Goal: Find specific page/section

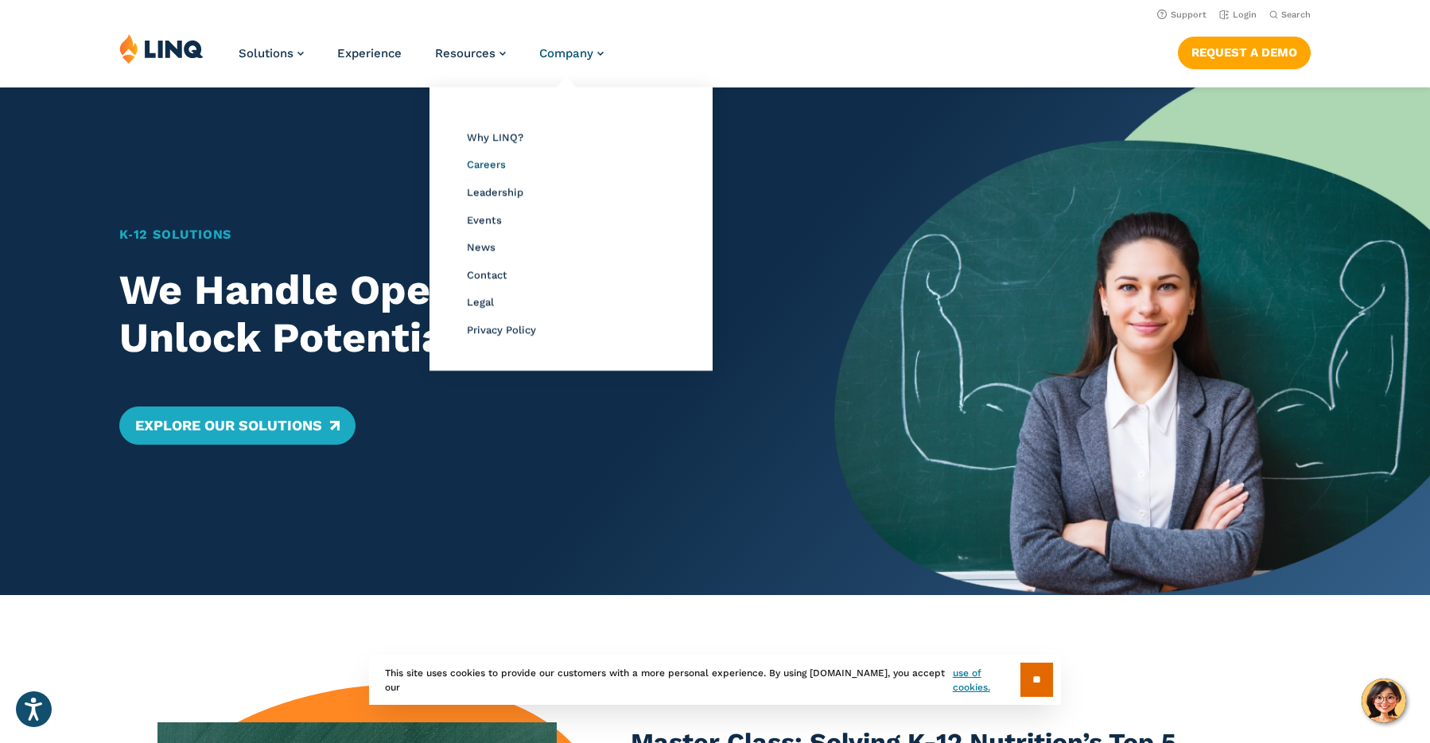
click at [493, 167] on span "Careers" at bounding box center [486, 164] width 39 height 12
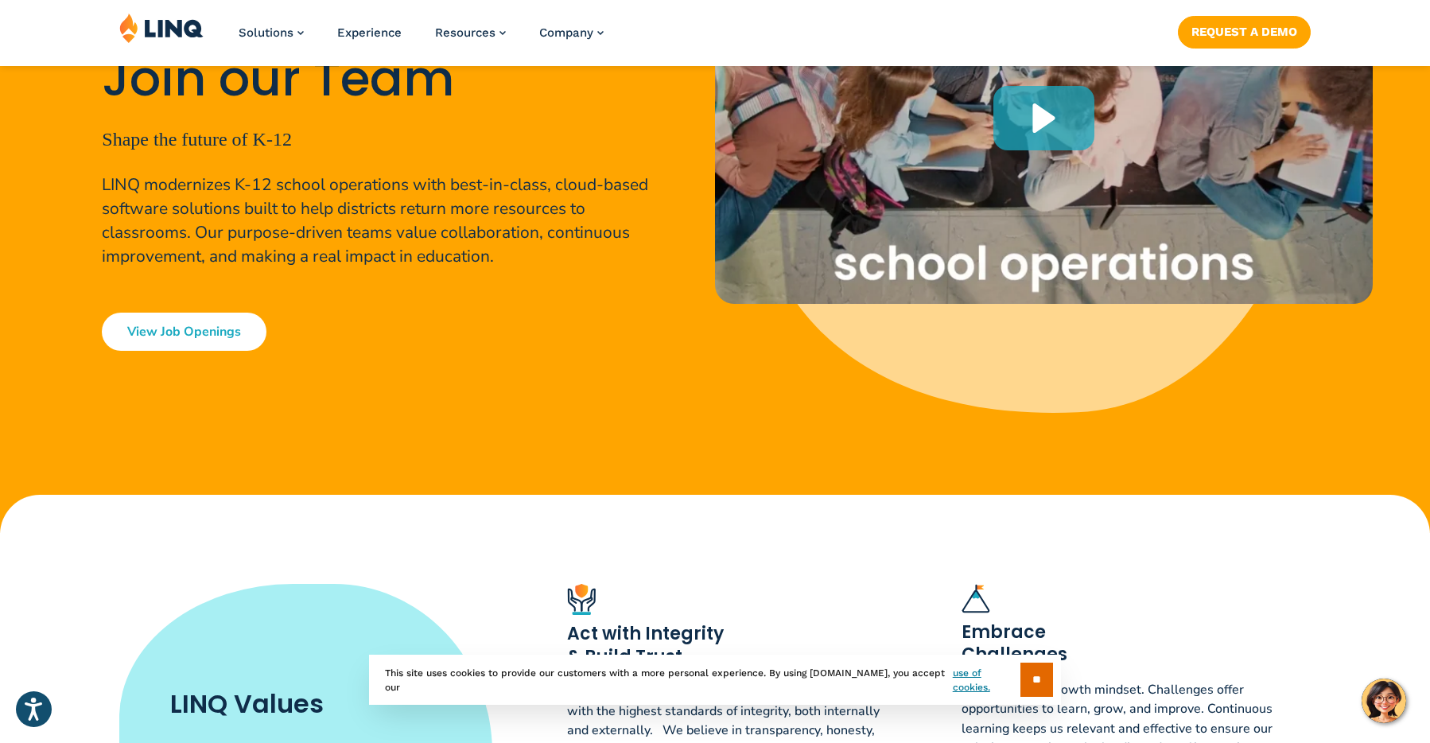
scroll to position [298, 0]
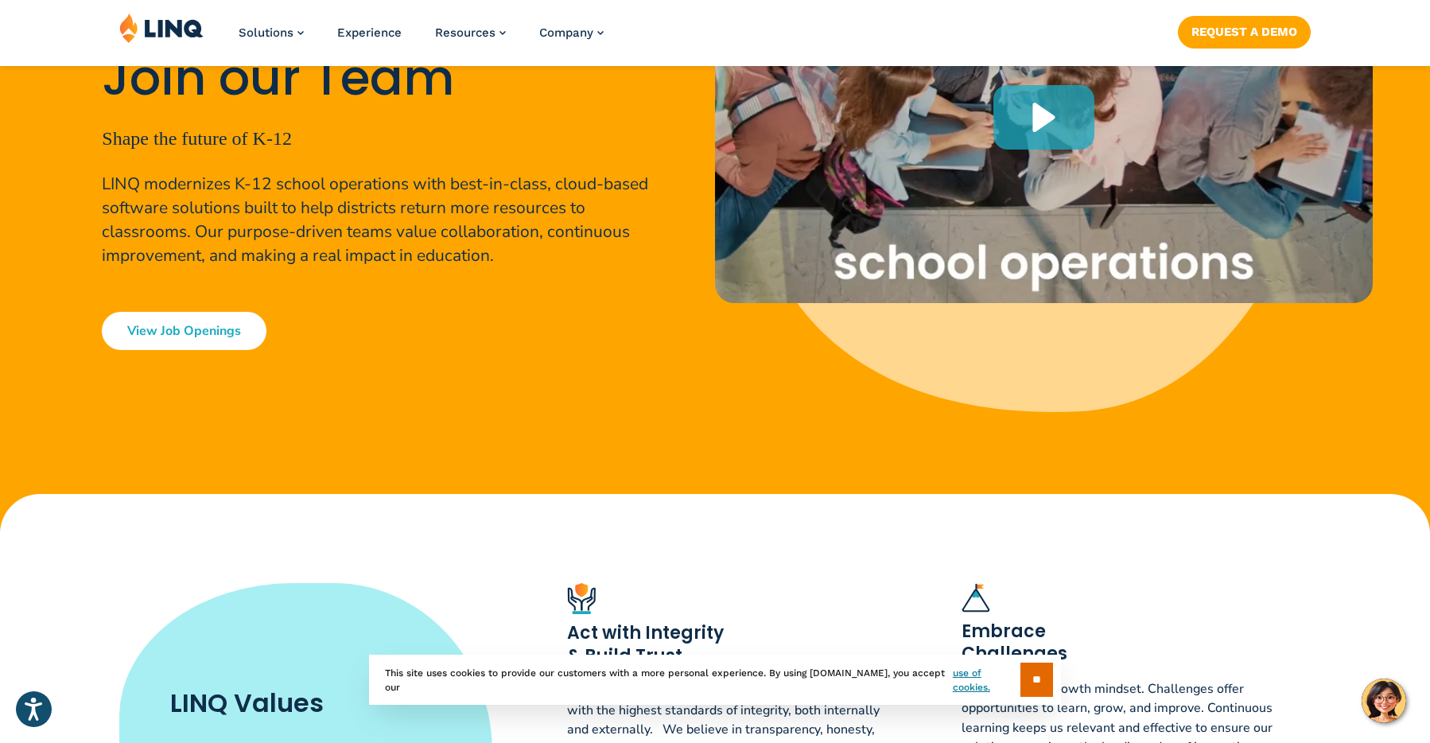
click at [241, 338] on link "View Job Openings" at bounding box center [184, 331] width 165 height 38
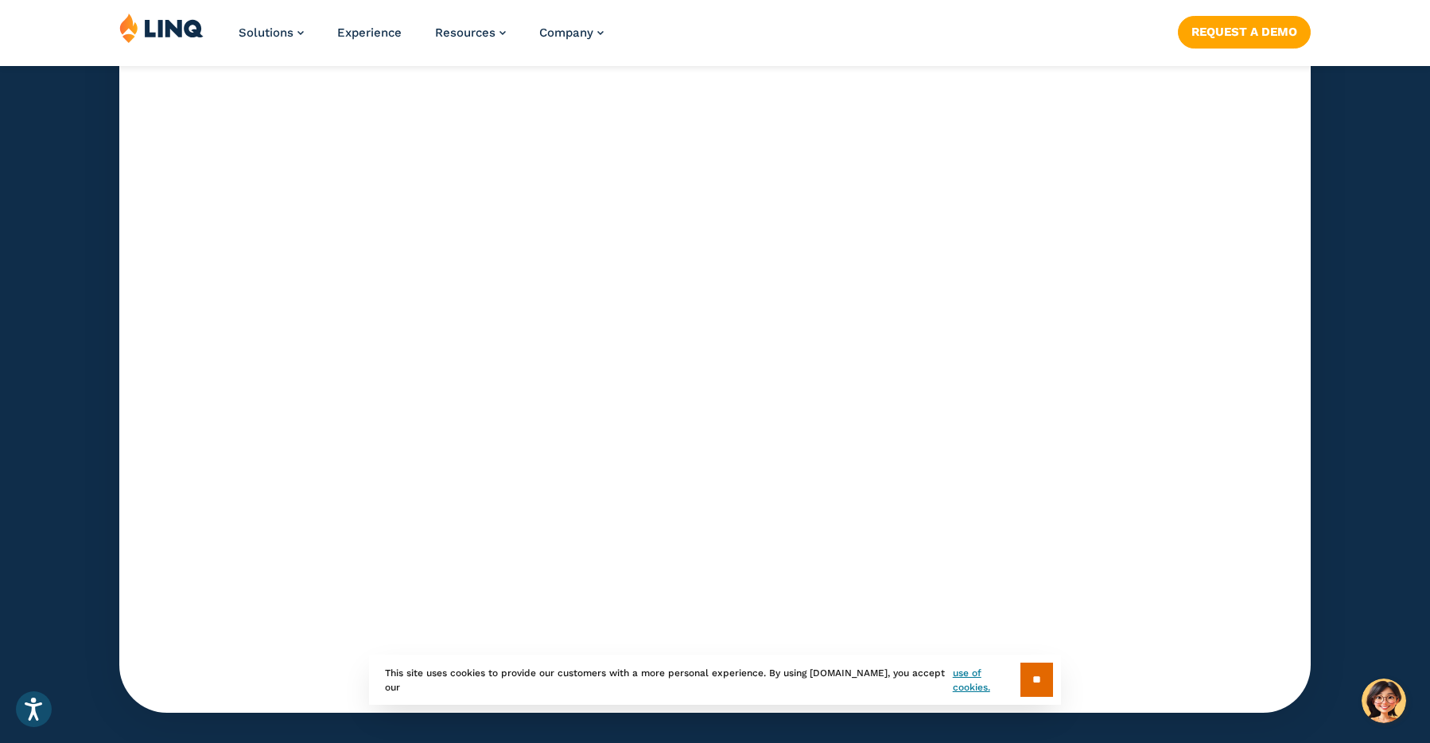
scroll to position [4826, 0]
